Goal: Navigation & Orientation: Find specific page/section

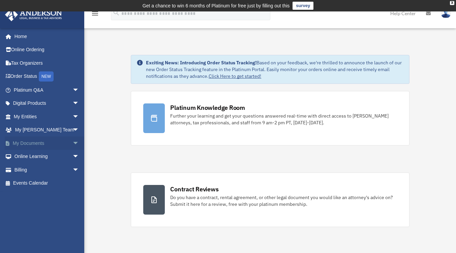
click at [72, 140] on span "arrow_drop_down" at bounding box center [78, 143] width 13 height 14
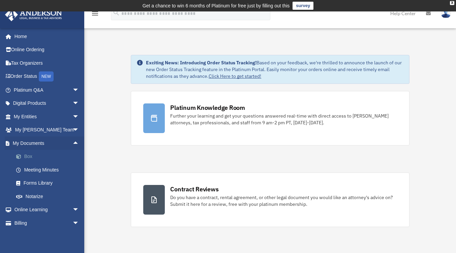
click at [26, 155] on link "Box" at bounding box center [49, 156] width 80 height 13
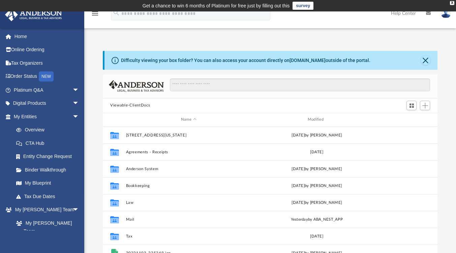
scroll to position [148, 330]
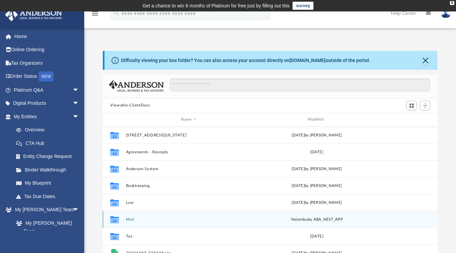
click at [296, 223] on div "Collaborated Folder Mail [DATE] by ABA_NEST_APP" at bounding box center [270, 219] width 335 height 17
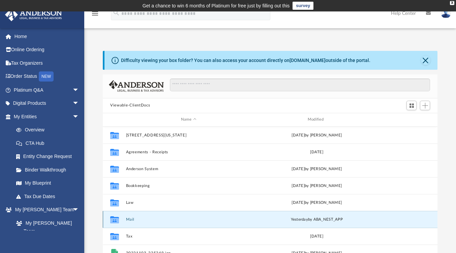
click at [300, 217] on span "yesterday" at bounding box center [299, 219] width 17 height 4
click at [129, 218] on button "Mail" at bounding box center [188, 219] width 125 height 4
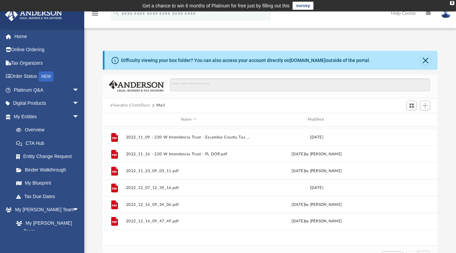
scroll to position [0, 0]
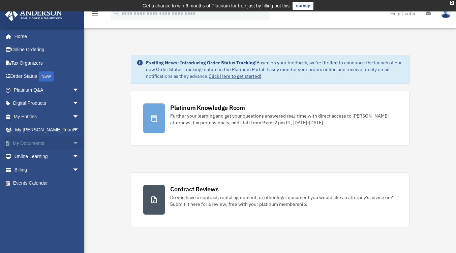
click at [72, 140] on span "arrow_drop_down" at bounding box center [78, 143] width 13 height 14
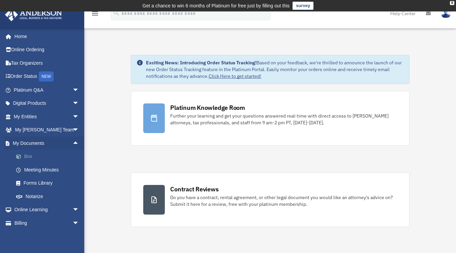
click at [28, 155] on link "Box" at bounding box center [49, 156] width 80 height 13
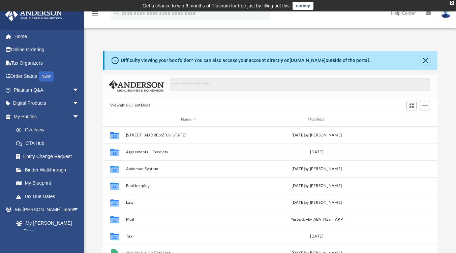
scroll to position [148, 330]
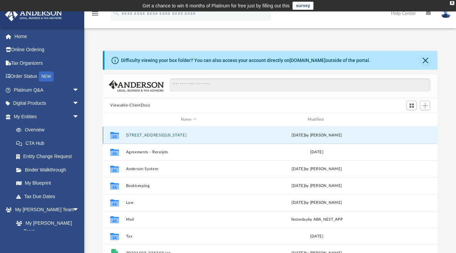
click at [141, 135] on button "24 WEST MICHIGAN AVENUE" at bounding box center [188, 135] width 125 height 4
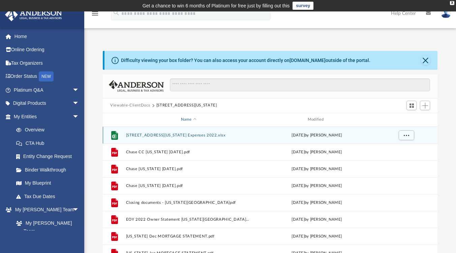
scroll to position [12, 0]
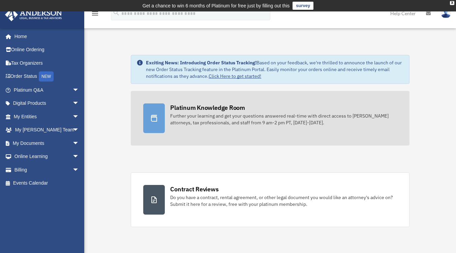
click at [155, 119] on icon at bounding box center [154, 118] width 8 height 8
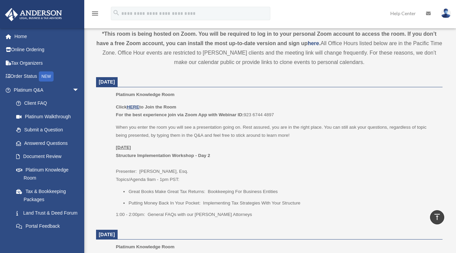
scroll to position [246, 0]
click at [133, 106] on u "HERE" at bounding box center [133, 106] width 12 height 5
click at [444, 13] on img at bounding box center [446, 13] width 10 height 10
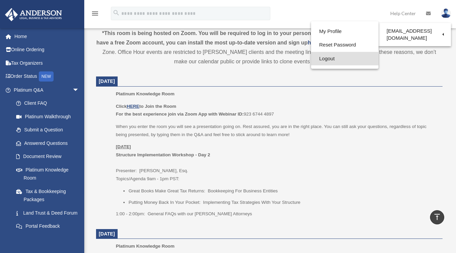
click at [327, 58] on link "Logout" at bounding box center [344, 59] width 67 height 14
